Goal: Task Accomplishment & Management: Use online tool/utility

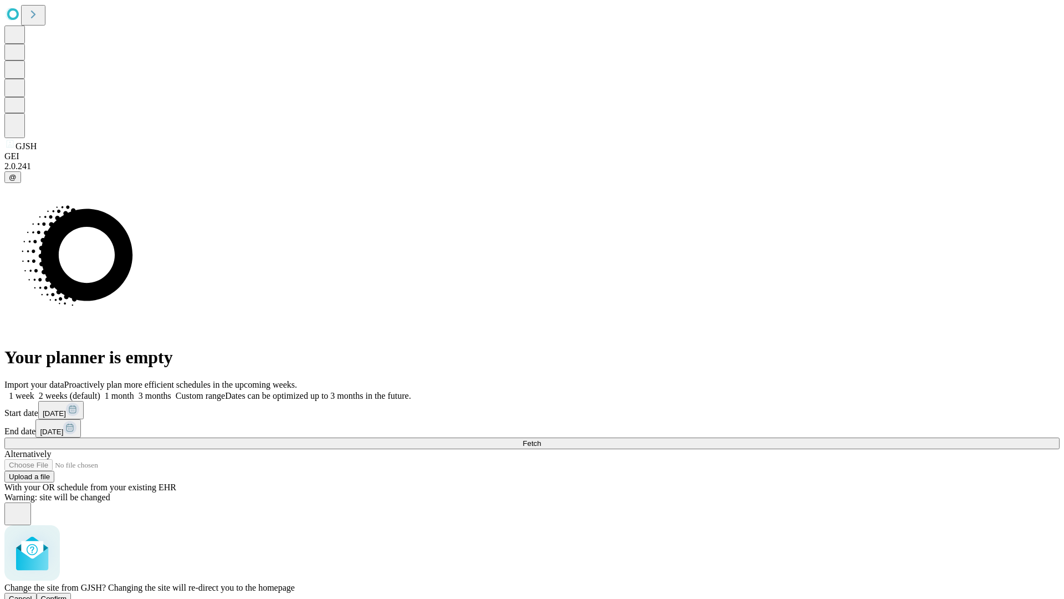
click at [67, 594] on span "Confirm" at bounding box center [54, 598] width 26 height 8
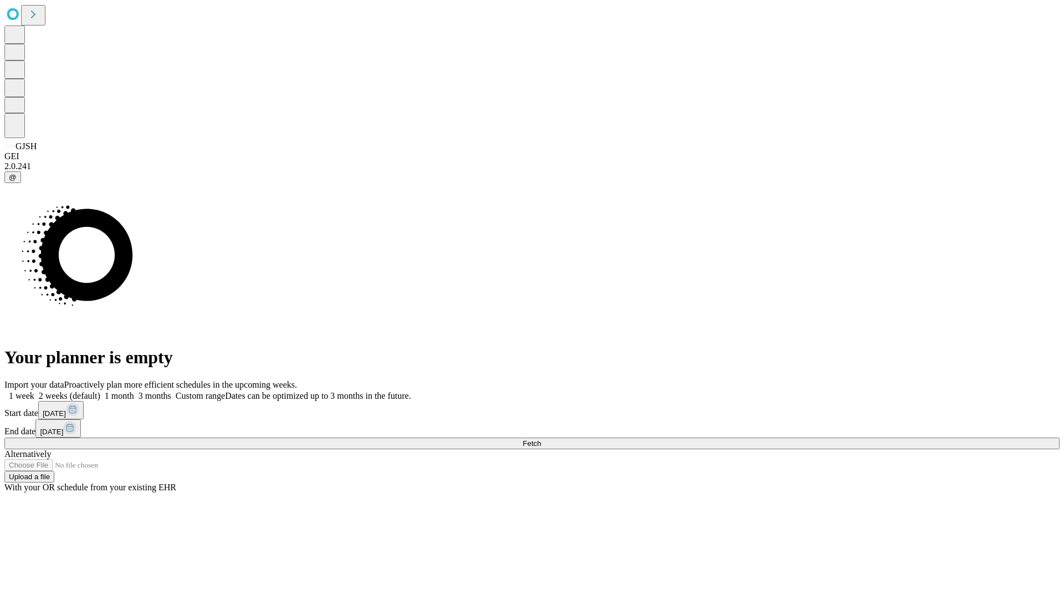
click at [100, 391] on label "2 weeks (default)" at bounding box center [67, 395] width 66 height 9
click at [541, 439] on span "Fetch" at bounding box center [532, 443] width 18 height 8
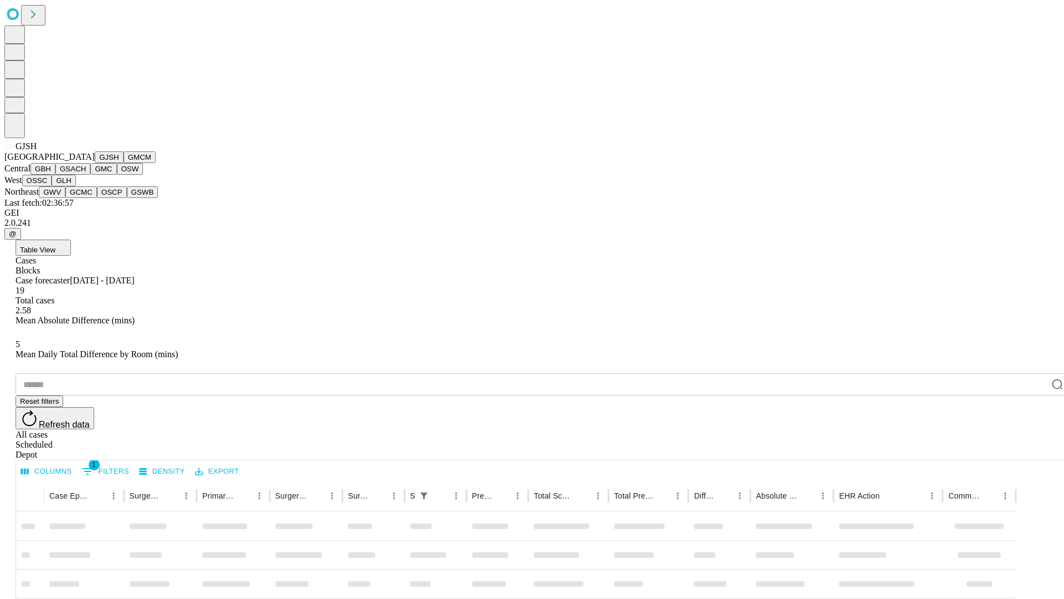
click at [124, 163] on button "GMCM" at bounding box center [140, 157] width 32 height 12
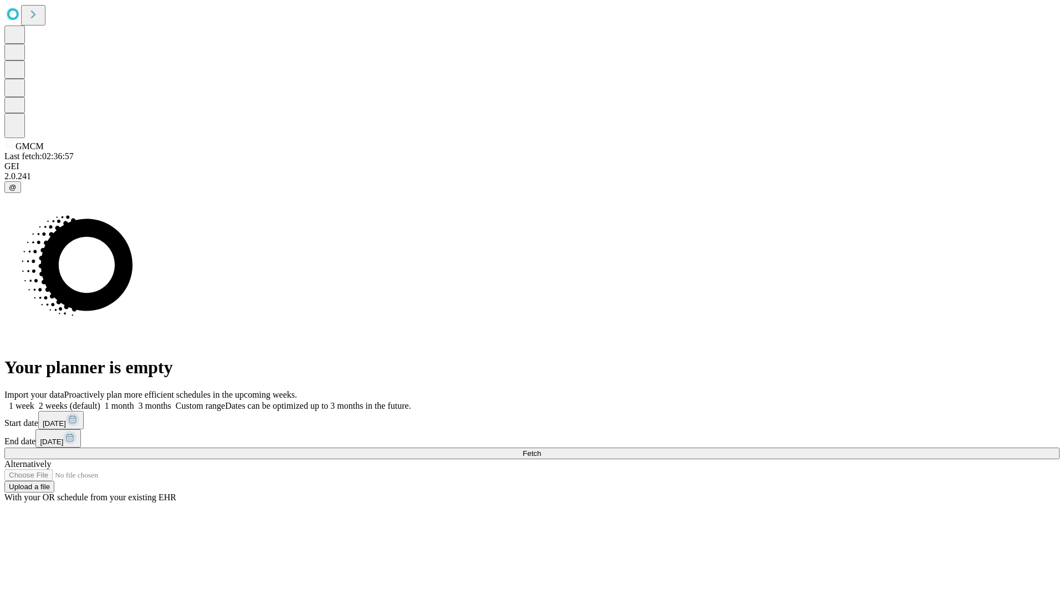
click at [100, 401] on label "2 weeks (default)" at bounding box center [67, 405] width 66 height 9
click at [541, 449] on span "Fetch" at bounding box center [532, 453] width 18 height 8
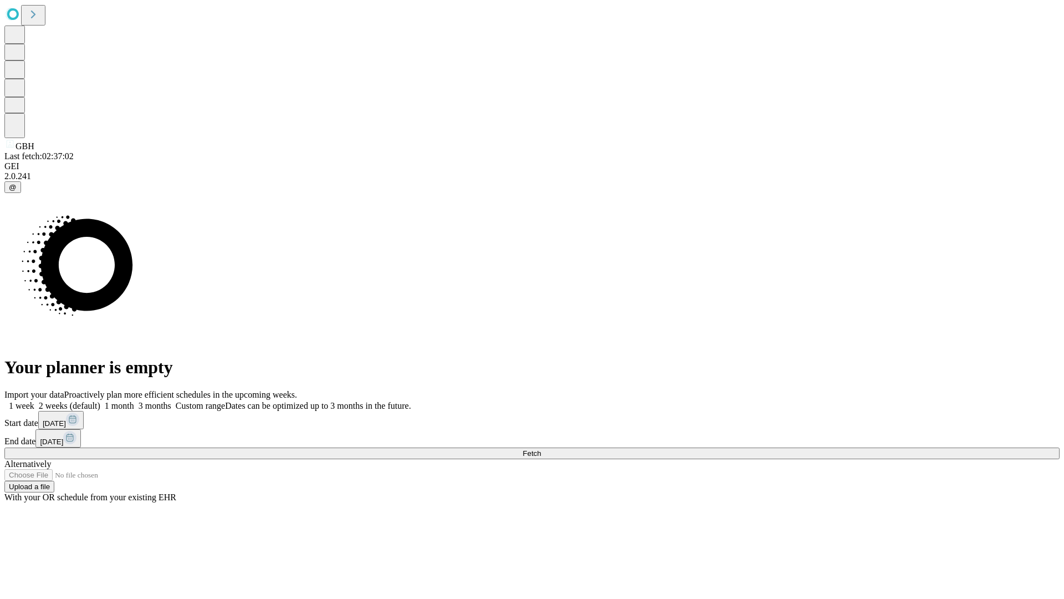
click at [100, 401] on label "2 weeks (default)" at bounding box center [67, 405] width 66 height 9
click at [541, 449] on span "Fetch" at bounding box center [532, 453] width 18 height 8
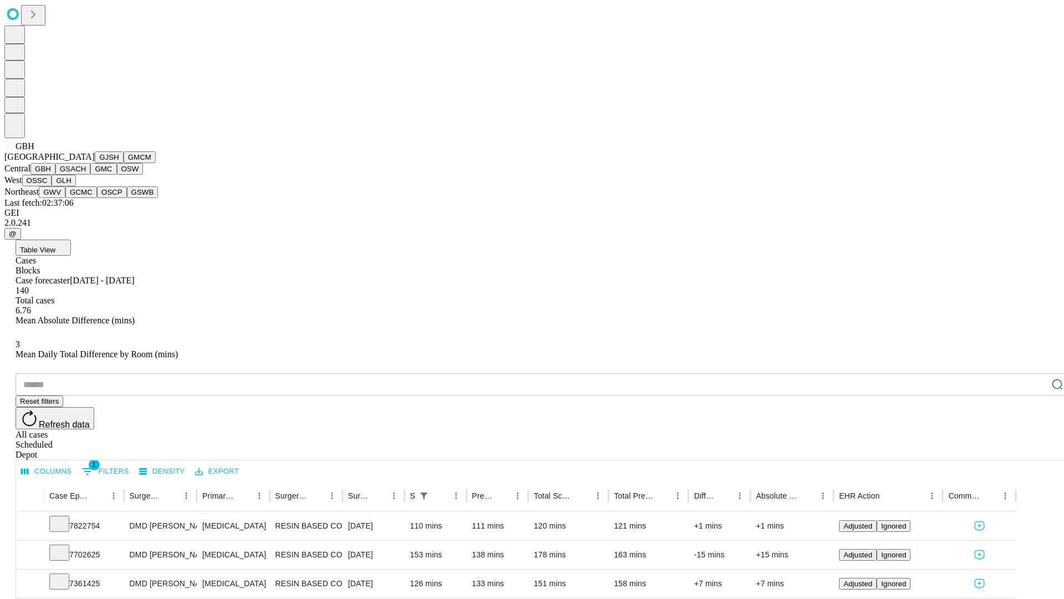
click at [86, 175] on button "GSACH" at bounding box center [72, 169] width 35 height 12
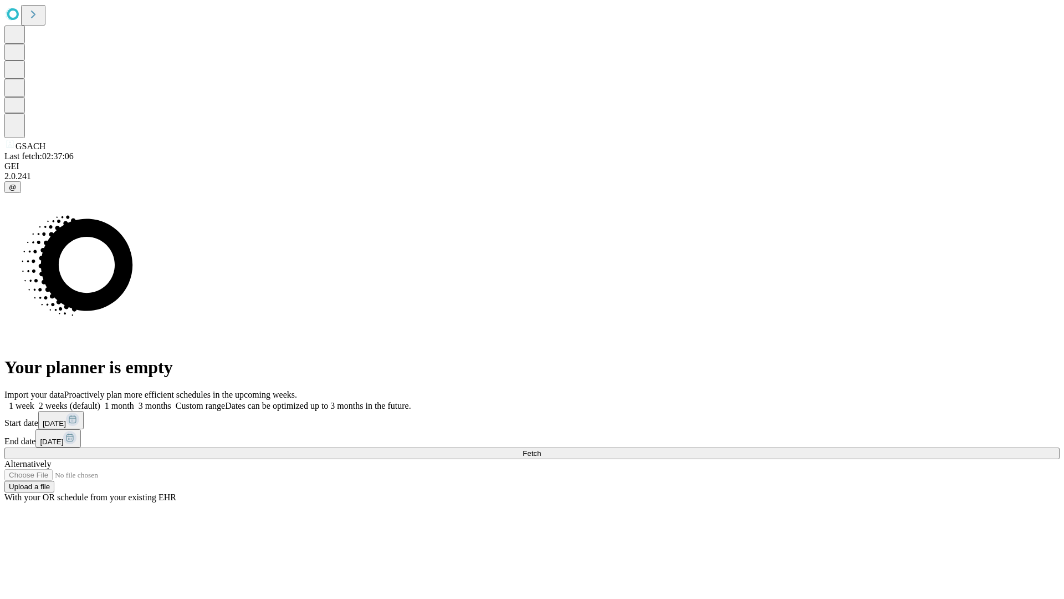
click at [100, 401] on label "2 weeks (default)" at bounding box center [67, 405] width 66 height 9
click at [541, 449] on span "Fetch" at bounding box center [532, 453] width 18 height 8
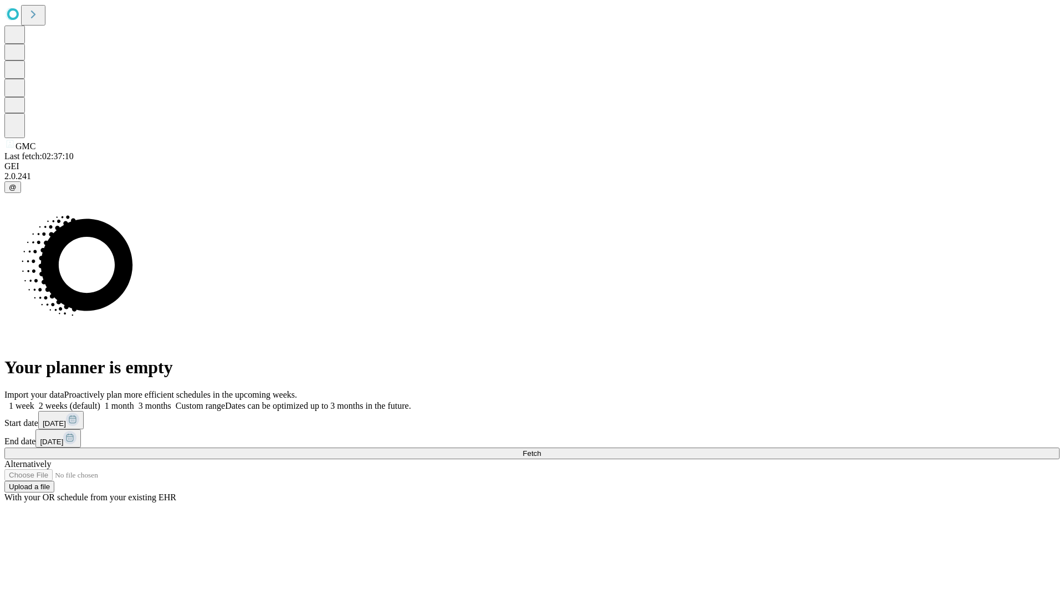
click at [100, 401] on label "2 weeks (default)" at bounding box center [67, 405] width 66 height 9
click at [541, 449] on span "Fetch" at bounding box center [532, 453] width 18 height 8
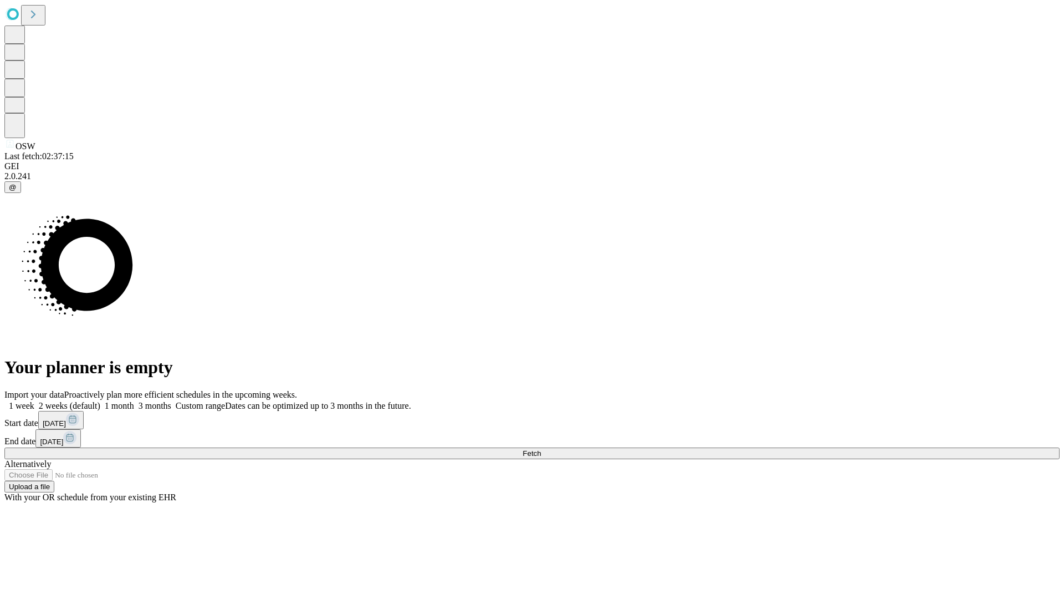
click at [541, 449] on span "Fetch" at bounding box center [532, 453] width 18 height 8
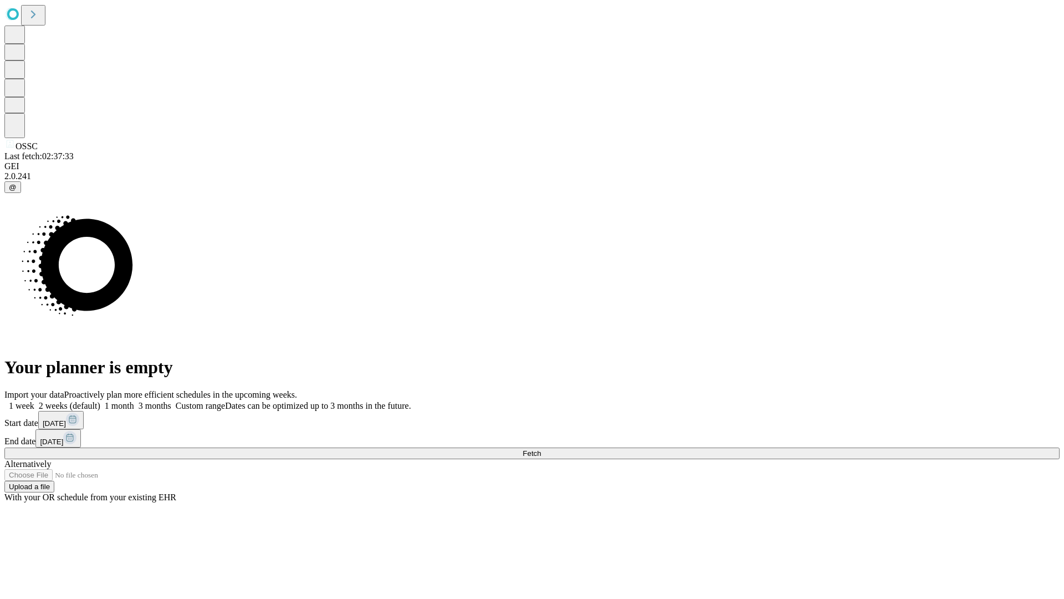
click at [100, 401] on label "2 weeks (default)" at bounding box center [67, 405] width 66 height 9
click at [541, 449] on span "Fetch" at bounding box center [532, 453] width 18 height 8
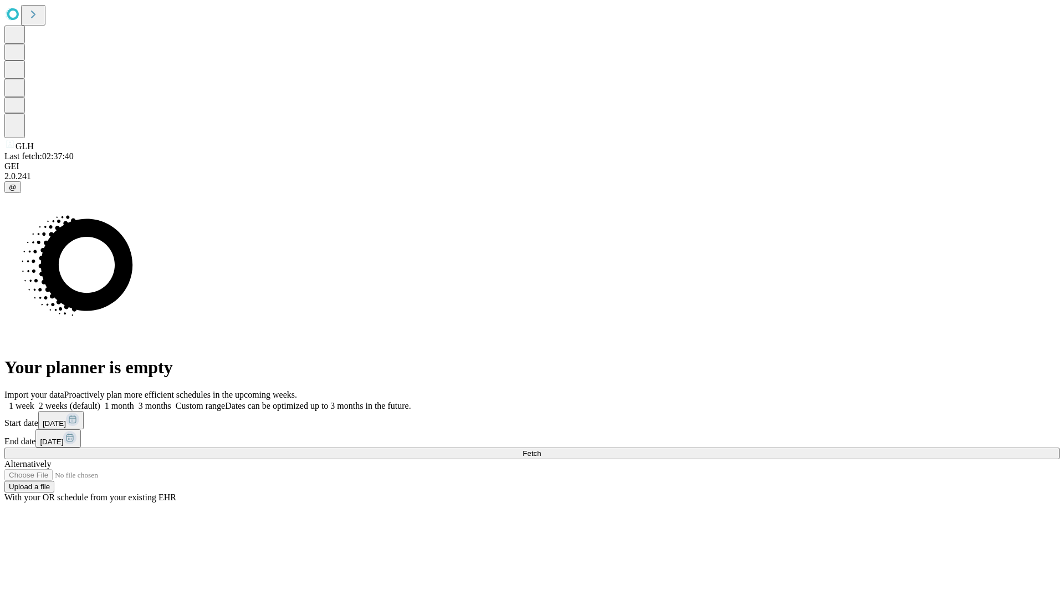
click at [541, 449] on span "Fetch" at bounding box center [532, 453] width 18 height 8
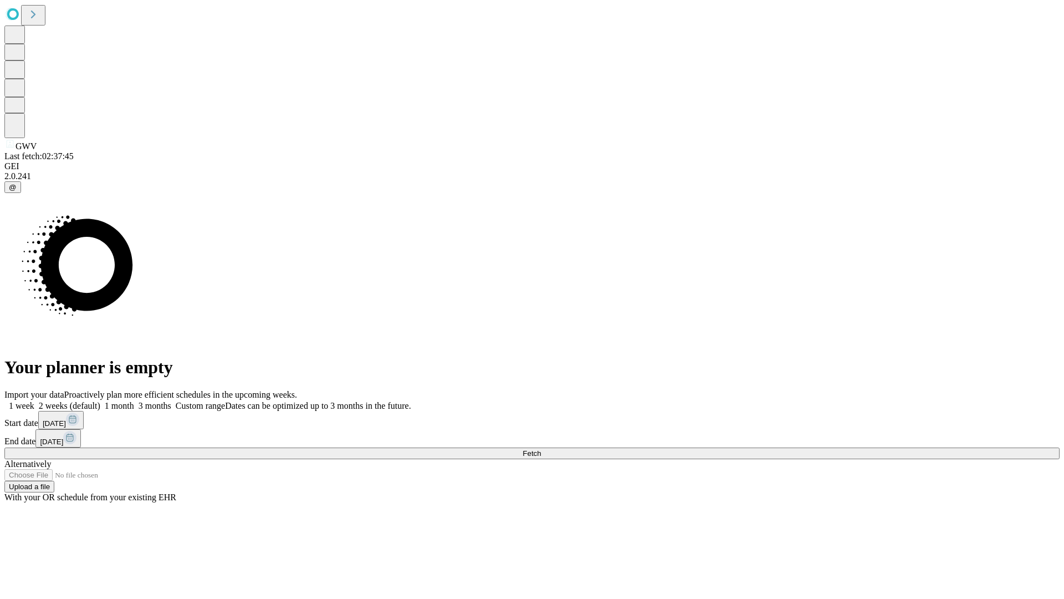
click at [100, 401] on label "2 weeks (default)" at bounding box center [67, 405] width 66 height 9
click at [541, 449] on span "Fetch" at bounding box center [532, 453] width 18 height 8
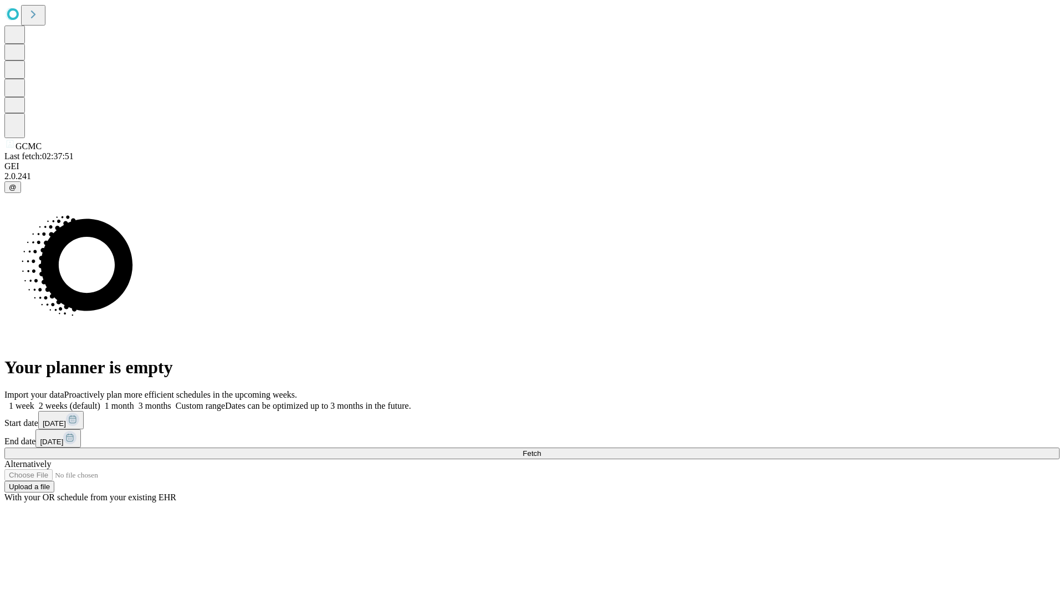
click at [100, 401] on label "2 weeks (default)" at bounding box center [67, 405] width 66 height 9
click at [541, 449] on span "Fetch" at bounding box center [532, 453] width 18 height 8
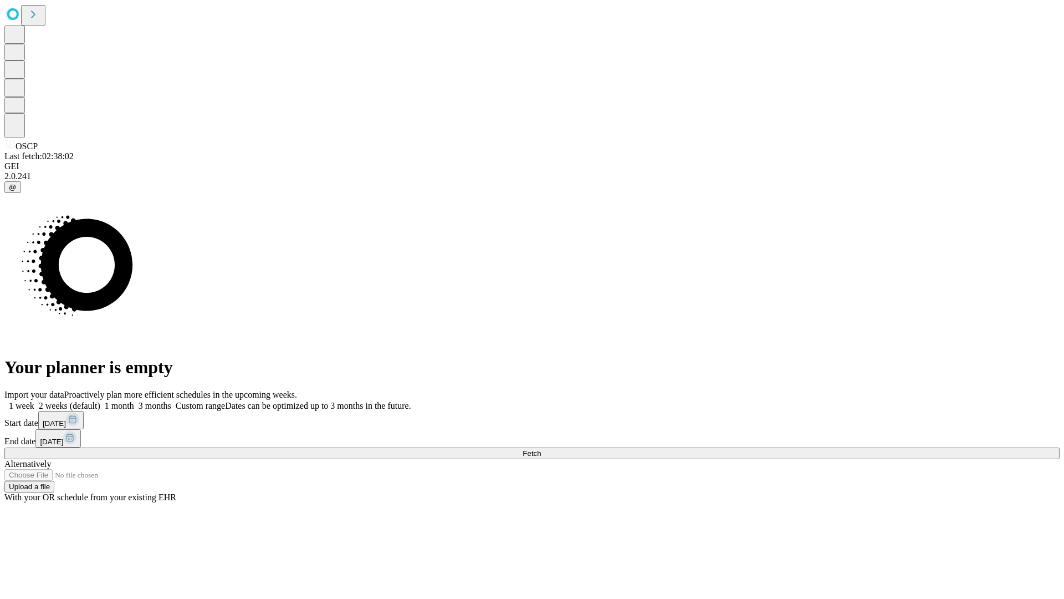
click at [100, 401] on label "2 weeks (default)" at bounding box center [67, 405] width 66 height 9
click at [541, 449] on span "Fetch" at bounding box center [532, 453] width 18 height 8
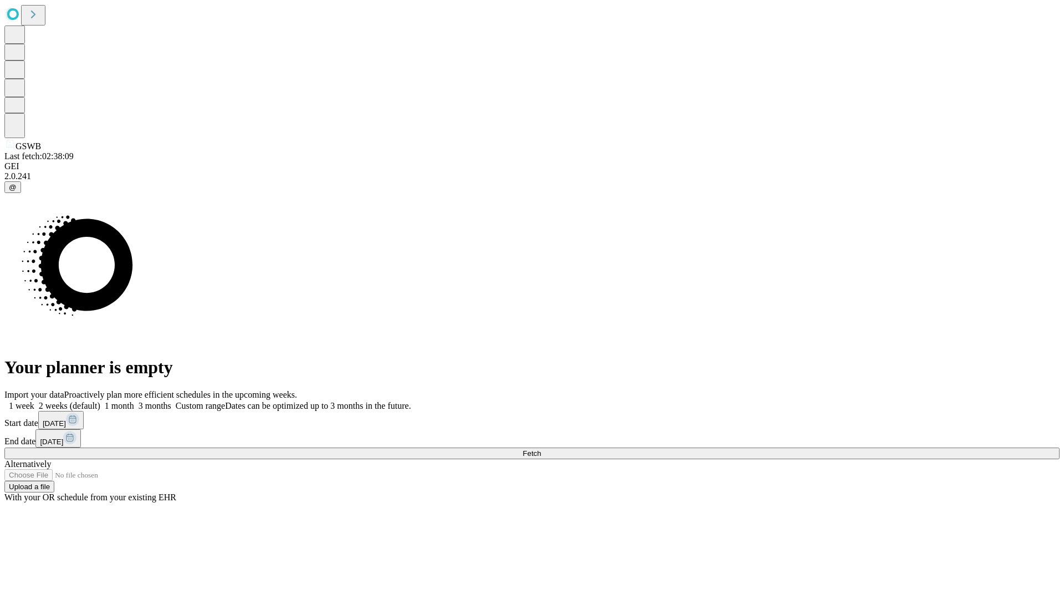
click at [100, 401] on label "2 weeks (default)" at bounding box center [67, 405] width 66 height 9
click at [541, 449] on span "Fetch" at bounding box center [532, 453] width 18 height 8
